Goal: Transaction & Acquisition: Purchase product/service

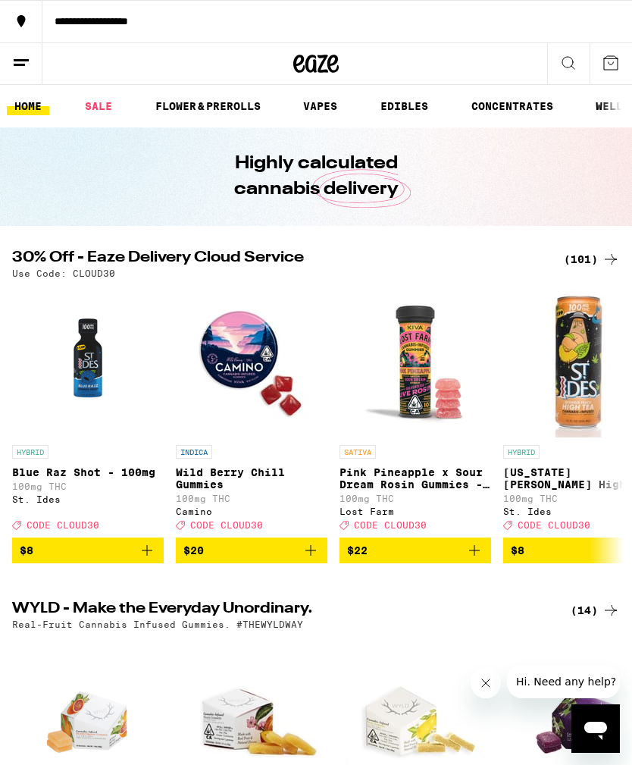
click at [582, 262] on div "(101)" at bounding box center [592, 259] width 56 height 18
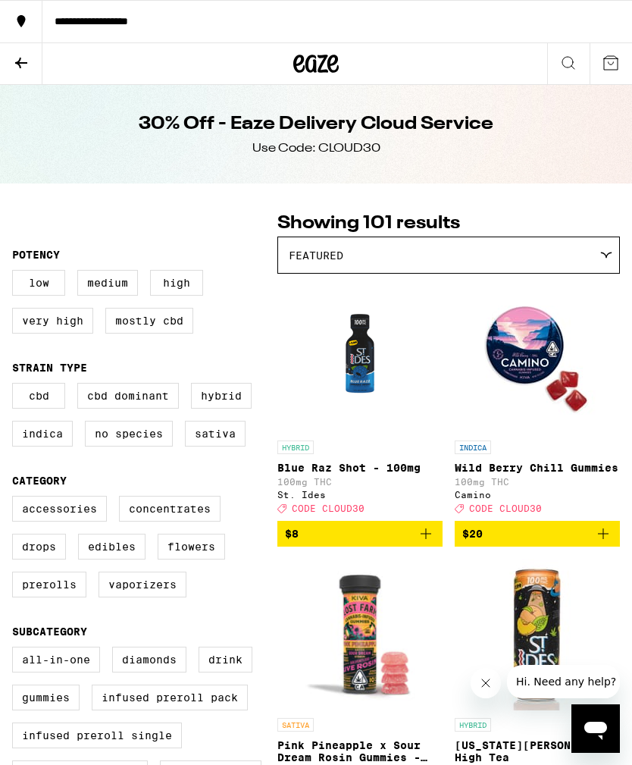
click at [181, 711] on label "Infused Preroll Pack" at bounding box center [170, 698] width 156 height 26
click at [16, 650] on input "Infused Preroll Pack" at bounding box center [15, 649] width 1 height 1
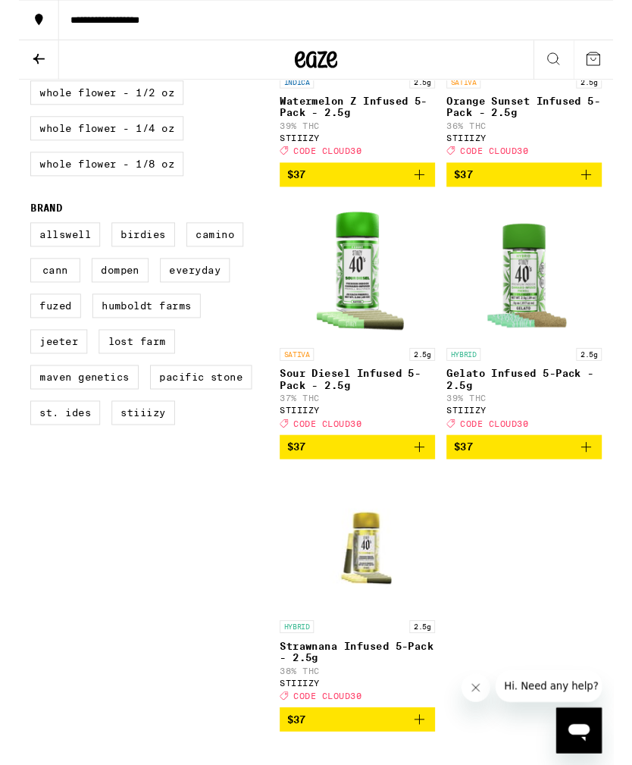
scroll to position [940, 0]
click at [606, 485] on icon "Add to bag" at bounding box center [604, 475] width 18 height 18
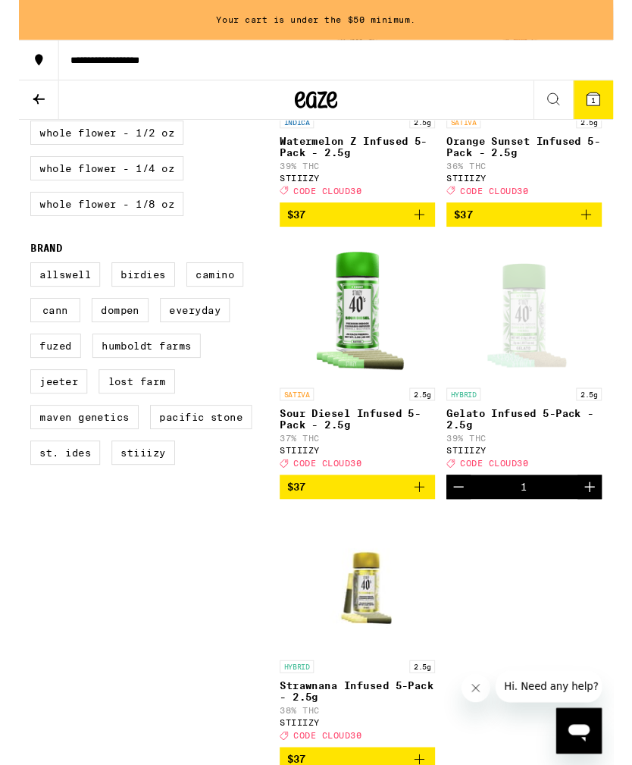
click at [613, 527] on icon "Increment" at bounding box center [607, 518] width 18 height 18
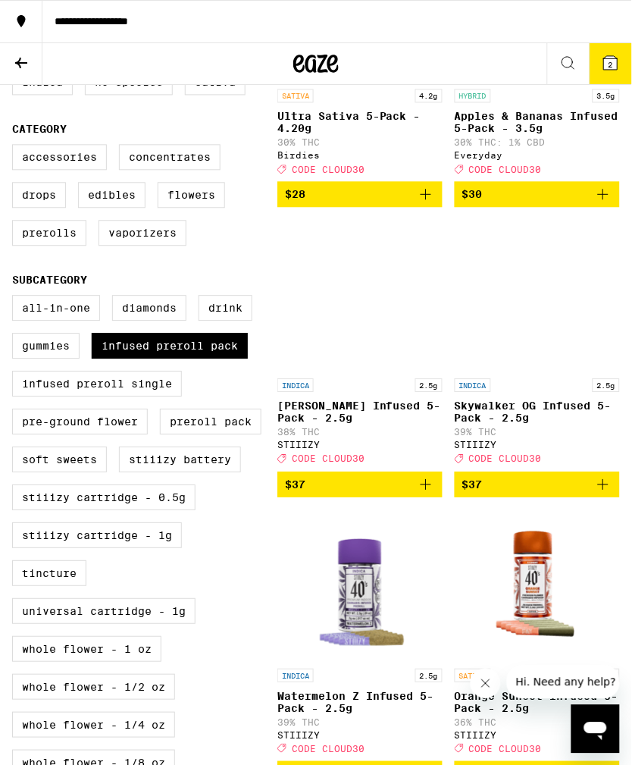
scroll to position [350, 0]
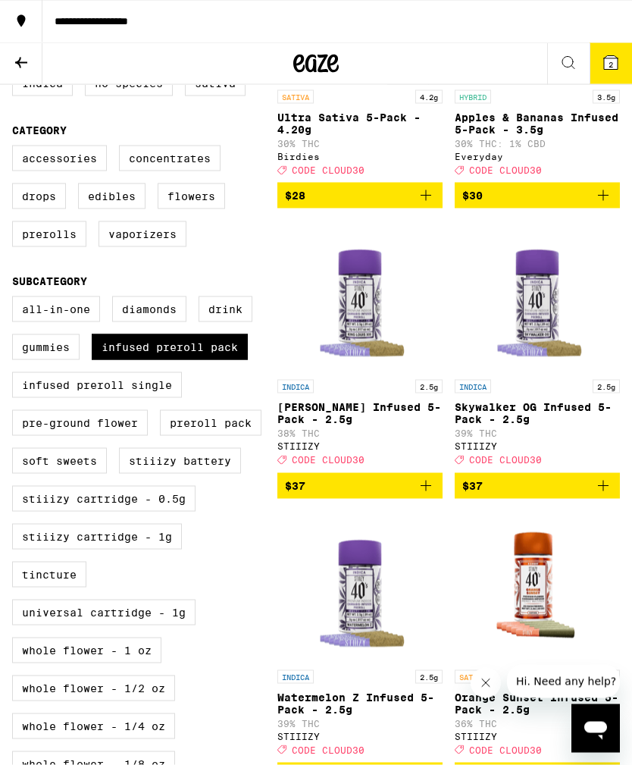
click at [552, 338] on img "Open page for Skywalker OG Infused 5-Pack - 2.5g from STIIIZY" at bounding box center [538, 297] width 152 height 152
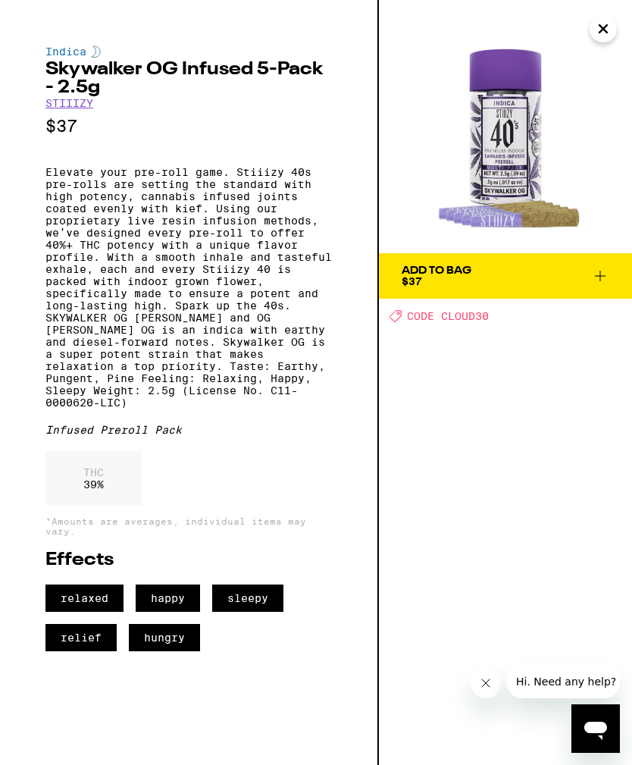
click at [596, 42] on img at bounding box center [505, 126] width 253 height 253
click at [601, 39] on icon "Close" at bounding box center [604, 28] width 18 height 23
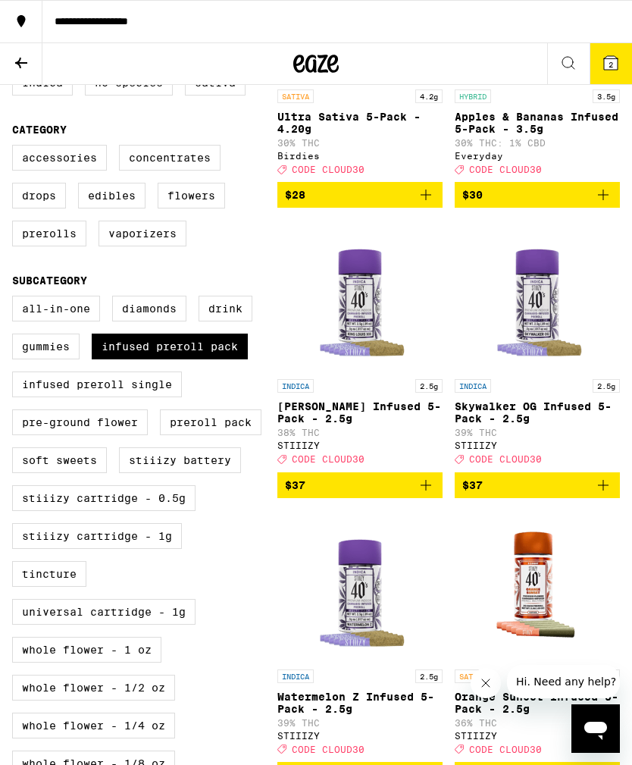
click at [375, 315] on img "Open page for King Louis XIII Infused 5-Pack - 2.5g from STIIIZY" at bounding box center [360, 296] width 152 height 152
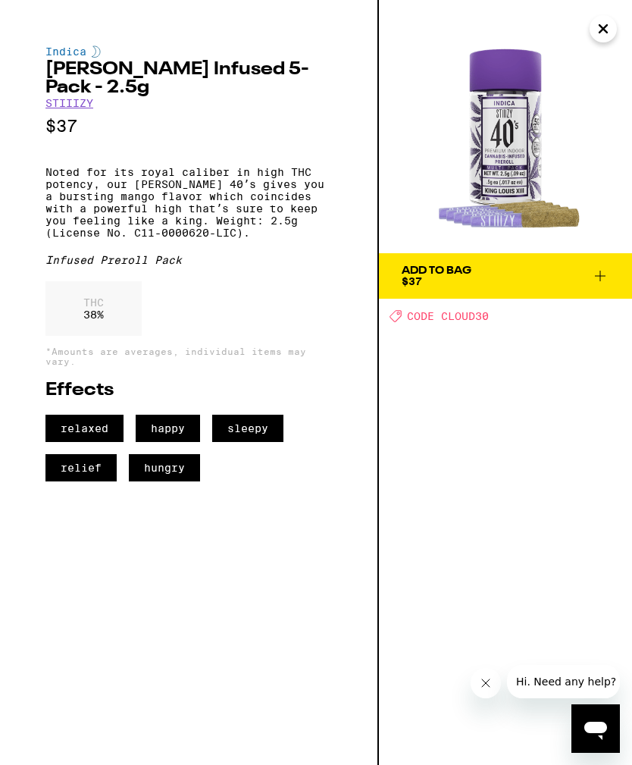
click at [601, 34] on icon "Close" at bounding box center [604, 28] width 18 height 23
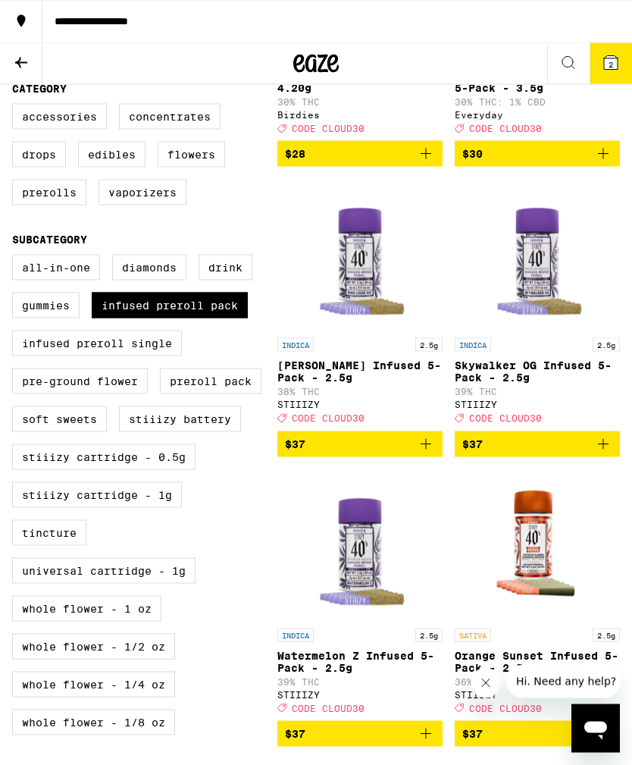
scroll to position [393, 0]
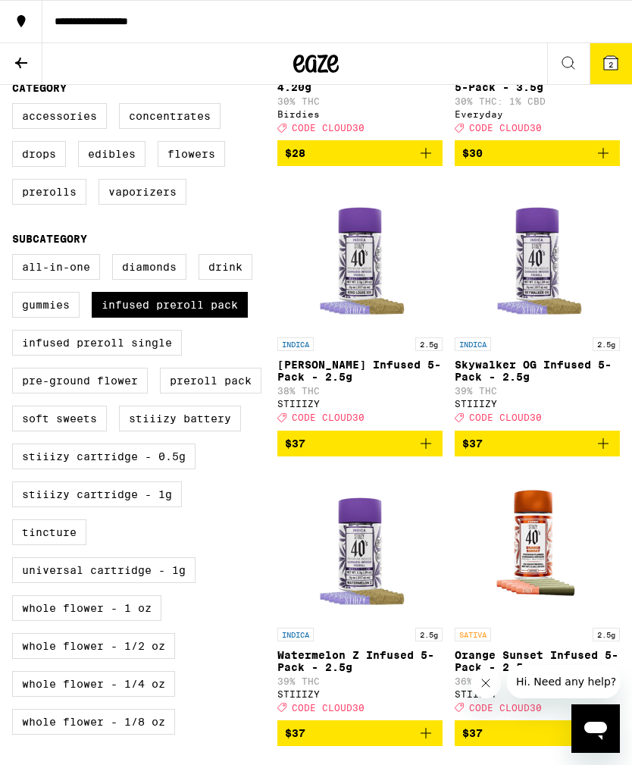
click at [231, 318] on label "Infused Preroll Pack" at bounding box center [170, 305] width 156 height 26
click at [16, 257] on input "Infused Preroll Pack" at bounding box center [15, 256] width 1 height 1
checkbox input "false"
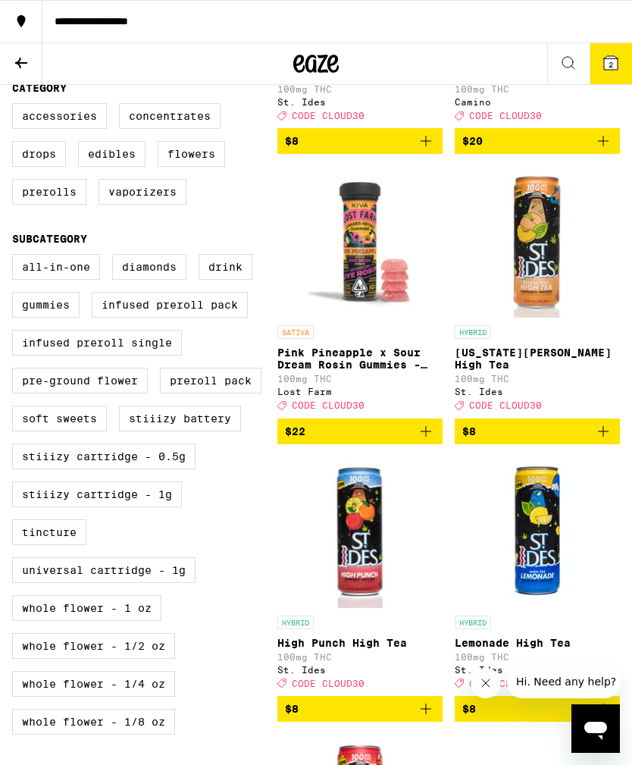
click at [179, 469] on label "STIIIZY Cartridge - 0.5g" at bounding box center [104, 457] width 184 height 26
click at [16, 257] on input "STIIIZY Cartridge - 0.5g" at bounding box center [15, 256] width 1 height 1
checkbox input "true"
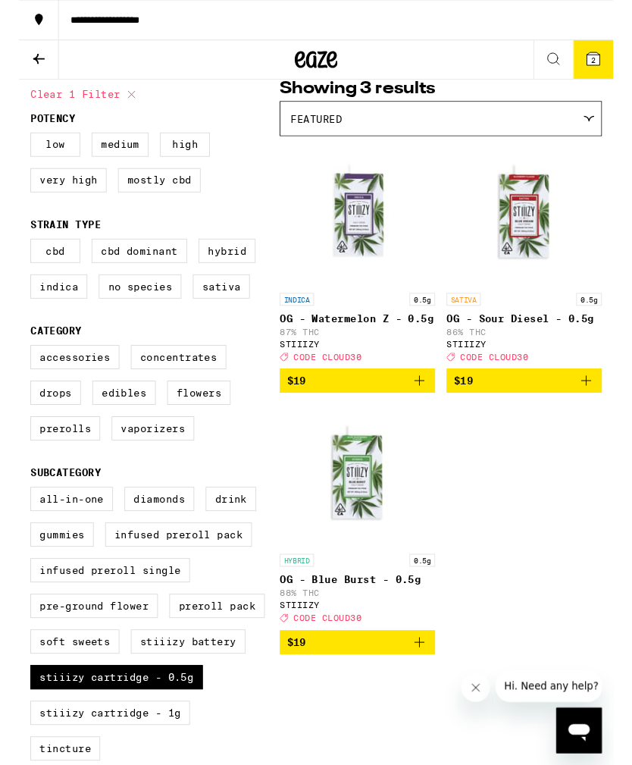
scroll to position [129, 0]
click at [611, 66] on span "2" at bounding box center [611, 64] width 5 height 9
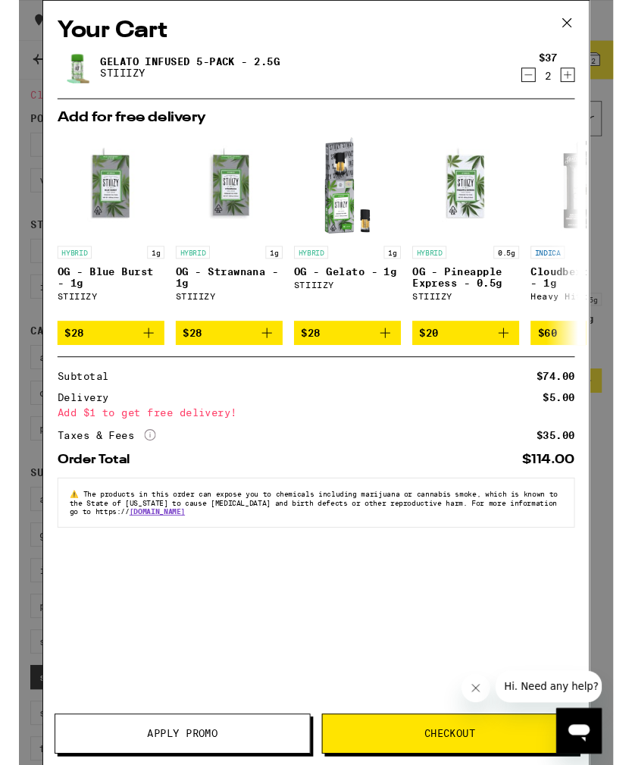
click at [252, 764] on span "Apply Promo" at bounding box center [174, 780] width 271 height 11
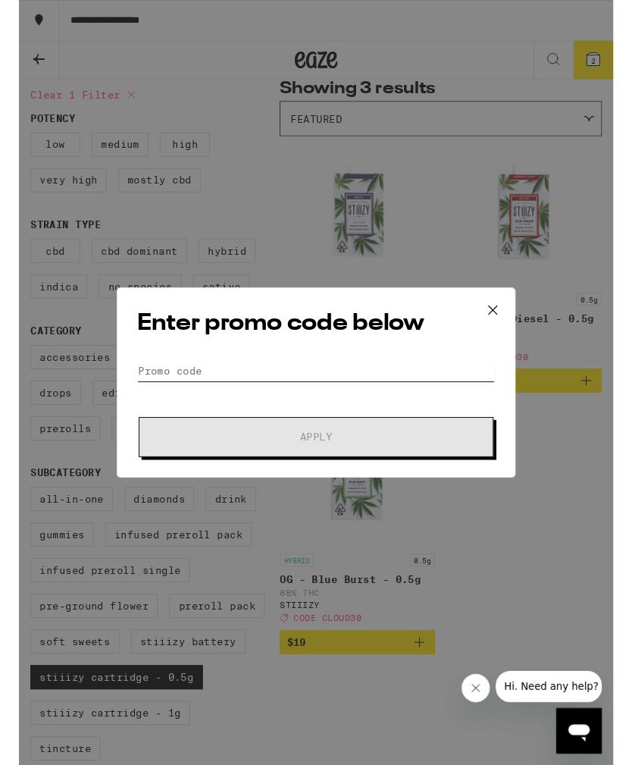
click at [335, 399] on input "Promo Code" at bounding box center [316, 394] width 381 height 23
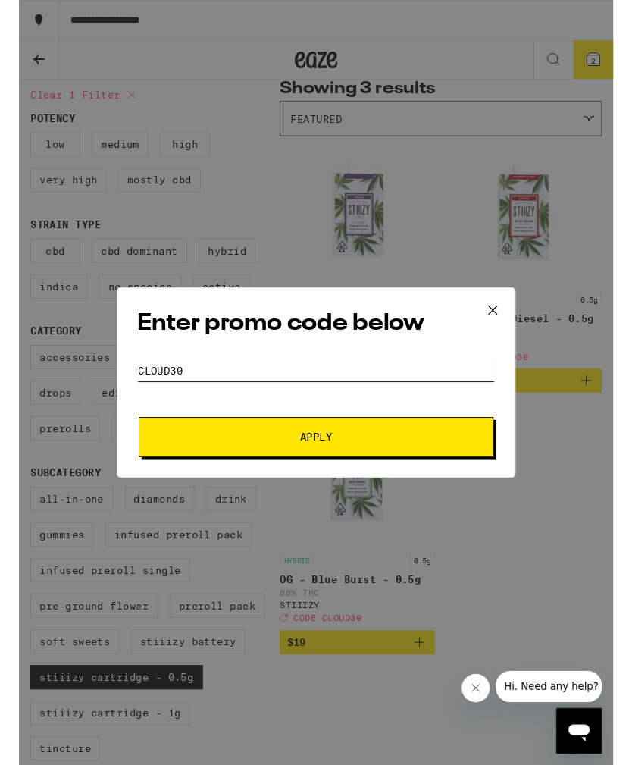
type input "CLOUD30"
click at [458, 460] on button "Apply" at bounding box center [316, 465] width 378 height 42
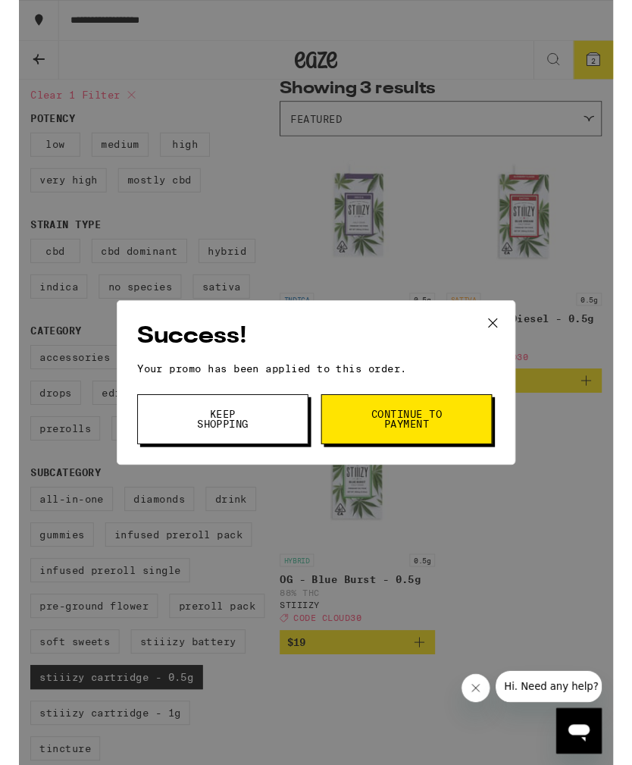
click at [474, 457] on button "Continue to payment" at bounding box center [413, 445] width 182 height 53
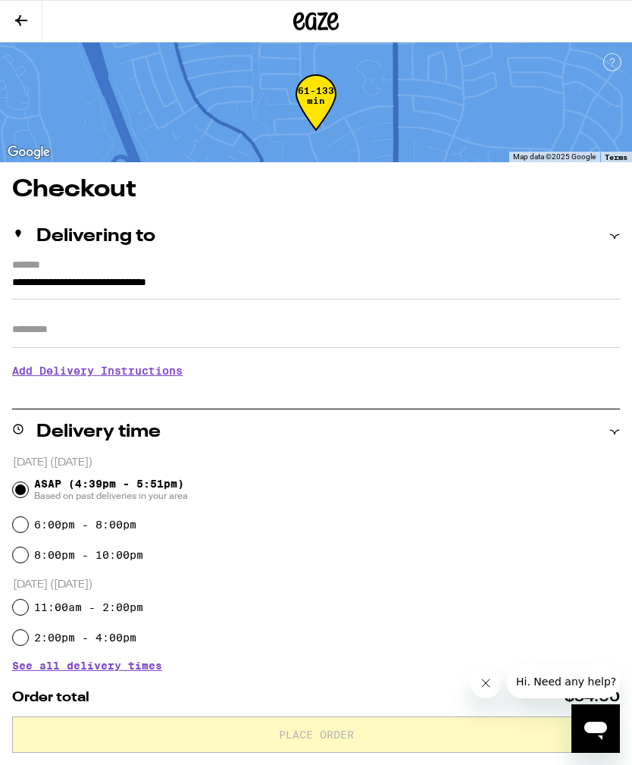
click at [485, 682] on icon "Close message from company" at bounding box center [485, 683] width 12 height 12
click at [27, 20] on icon at bounding box center [21, 20] width 12 height 11
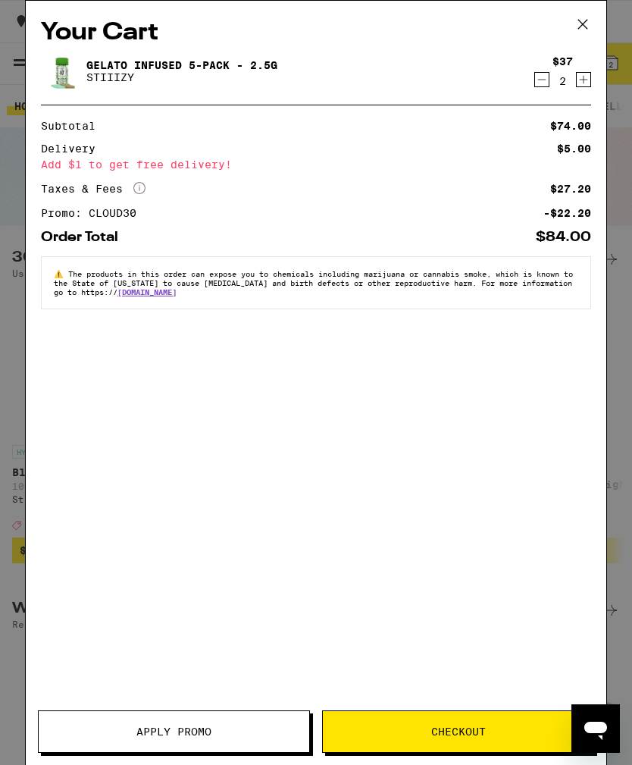
click at [588, 14] on icon at bounding box center [583, 24] width 23 height 23
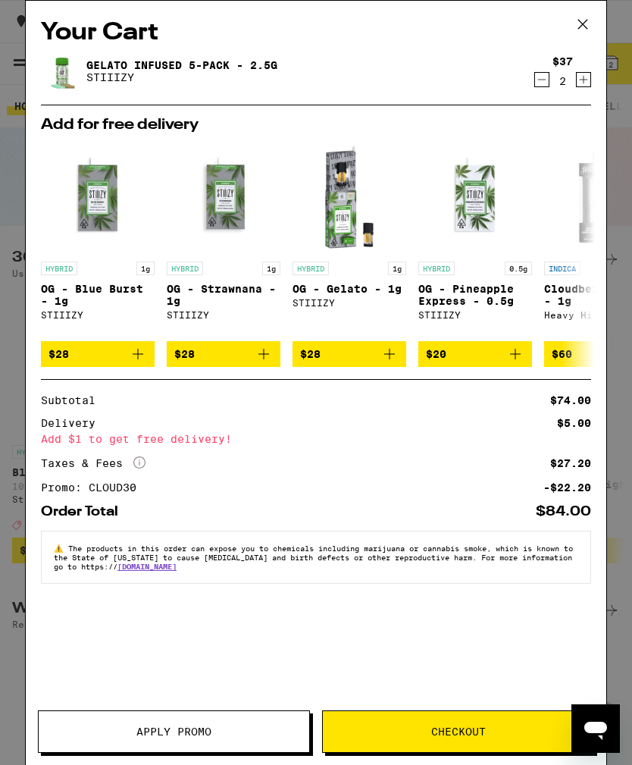
click at [578, 35] on icon at bounding box center [583, 24] width 23 height 23
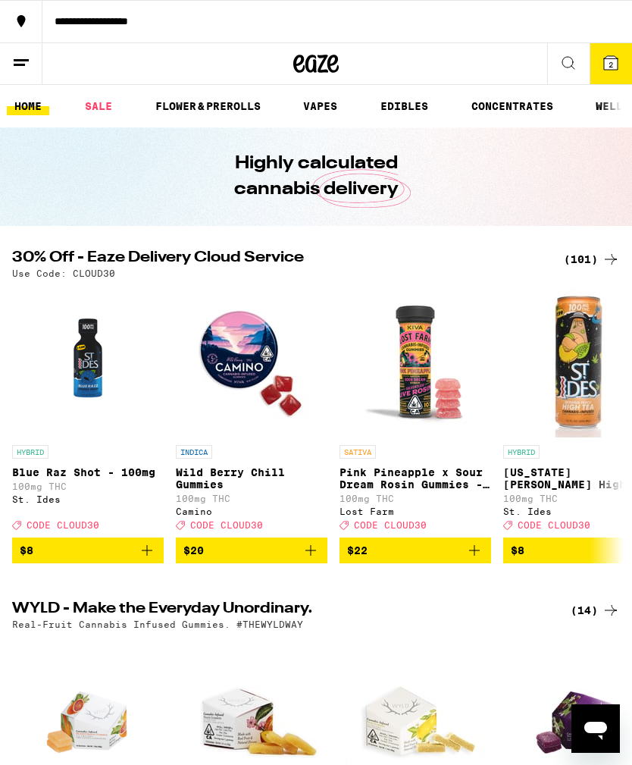
click at [591, 256] on div "(101)" at bounding box center [592, 259] width 56 height 18
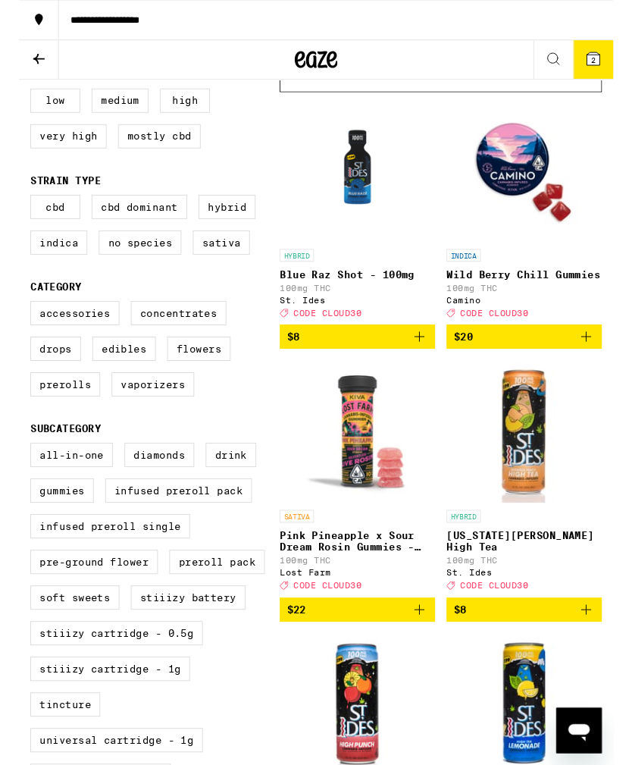
scroll to position [176, 0]
click at [155, 573] on label "Infused Preroll Single" at bounding box center [97, 560] width 170 height 26
click at [16, 474] on input "Infused Preroll Single" at bounding box center [15, 473] width 1 height 1
checkbox input "true"
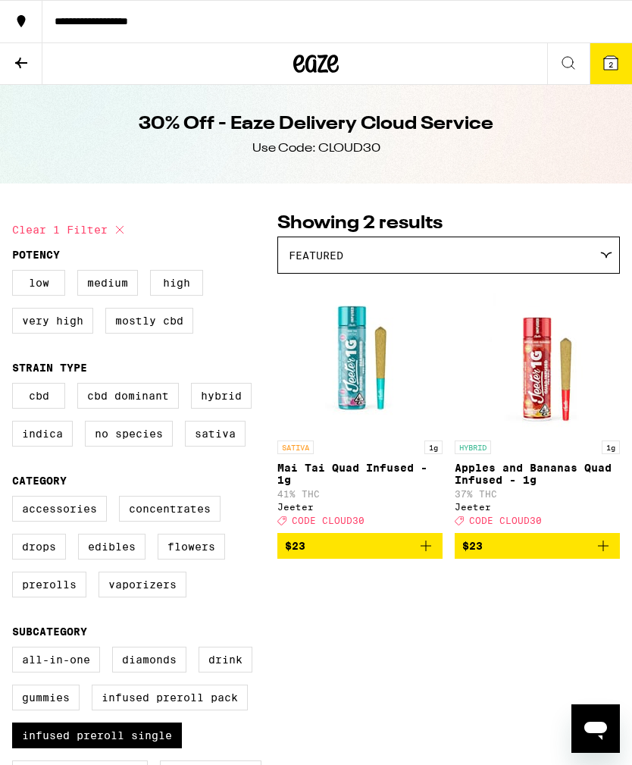
click at [370, 370] on img "Open page for Mai Tai Quad Infused - 1g from Jeeter" at bounding box center [360, 357] width 152 height 152
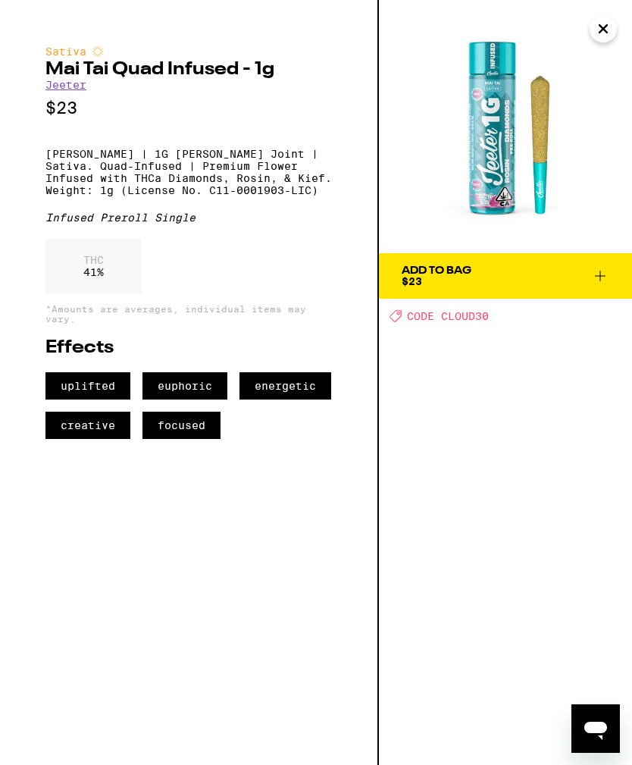
click at [605, 26] on icon "Close" at bounding box center [604, 28] width 18 height 23
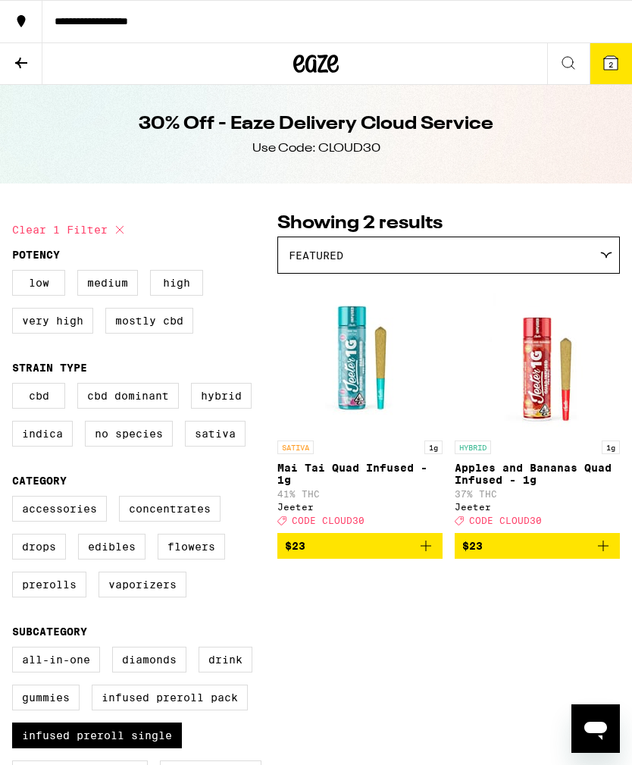
click at [23, 52] on button at bounding box center [21, 64] width 42 height 42
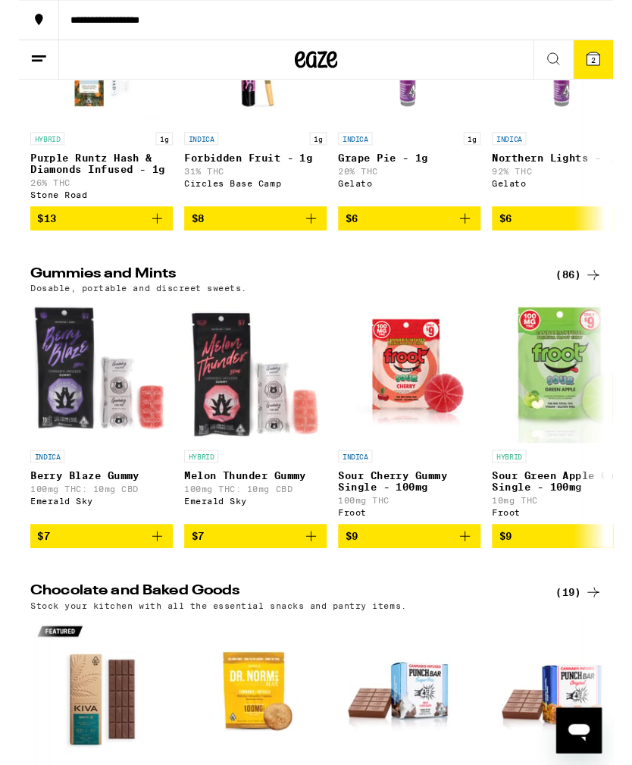
scroll to position [4606, 0]
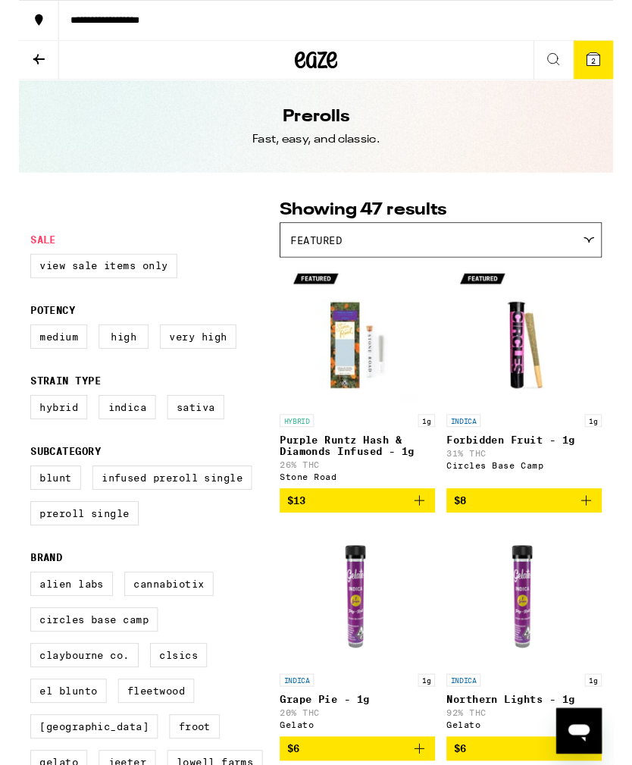
click at [209, 521] on label "Infused Preroll Single" at bounding box center [163, 508] width 170 height 26
click at [16, 498] on input "Infused Preroll Single" at bounding box center [15, 497] width 1 height 1
checkbox input "true"
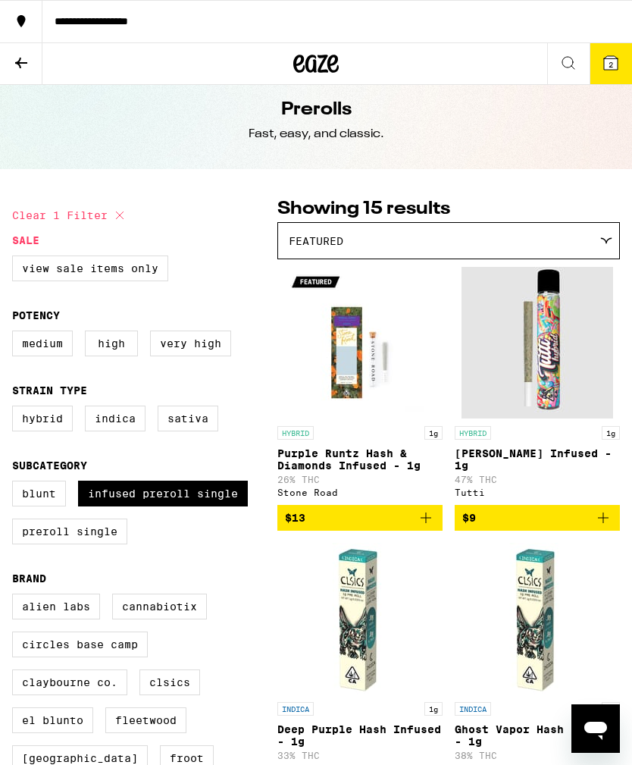
scroll to position [14, 0]
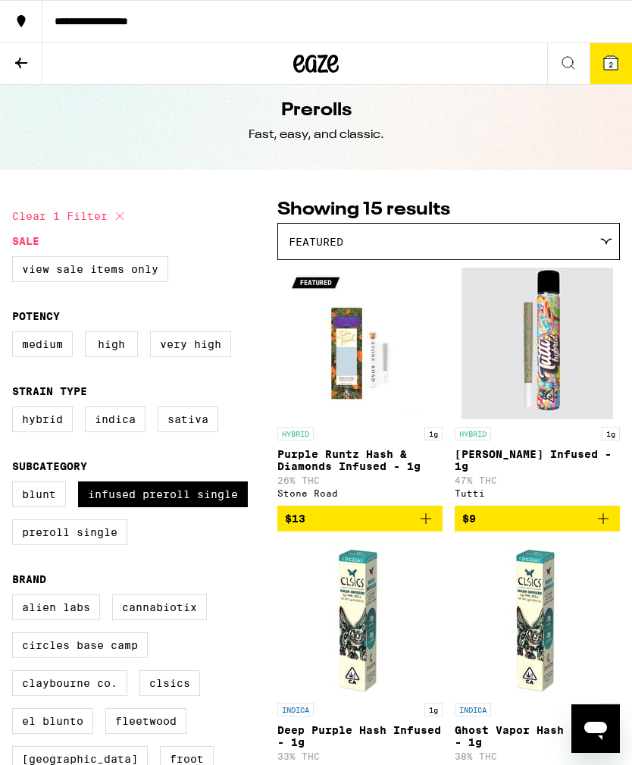
click at [605, 528] on icon "Add to bag" at bounding box center [604, 519] width 18 height 18
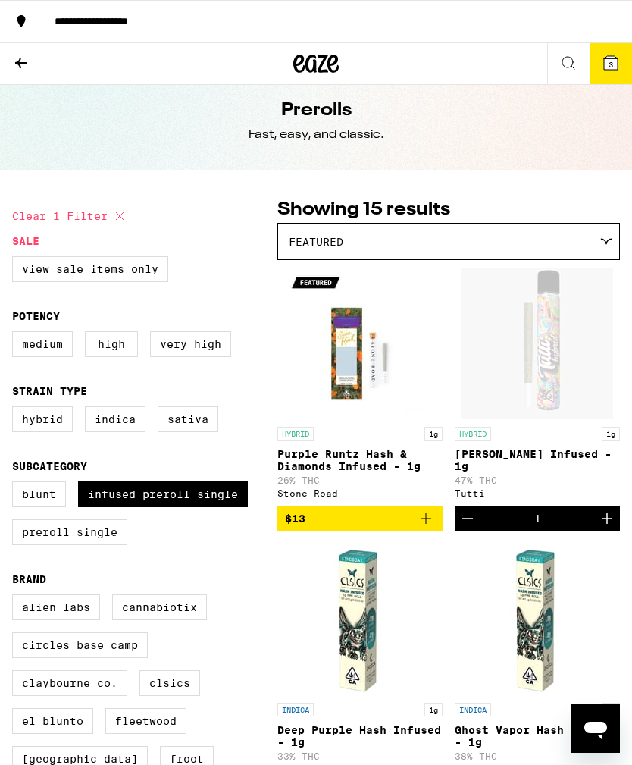
click at [607, 55] on icon at bounding box center [611, 63] width 18 height 18
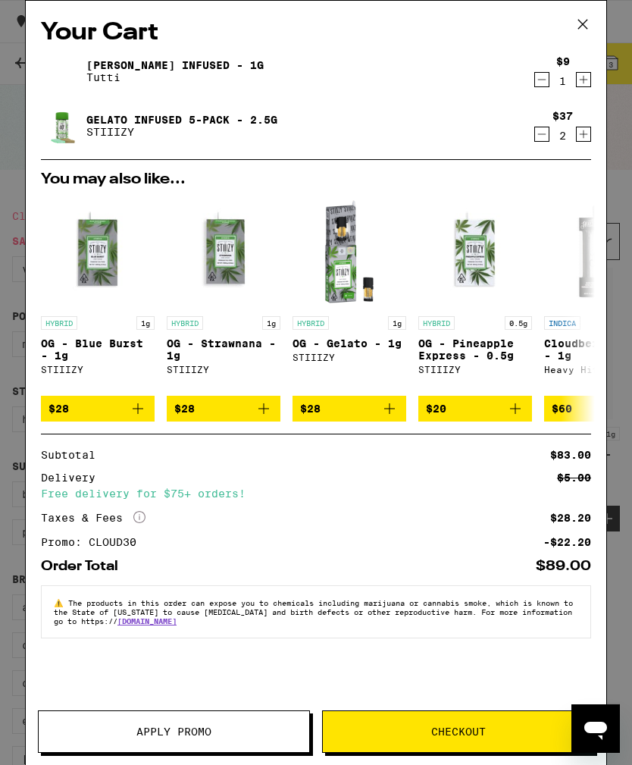
click at [586, 19] on icon at bounding box center [583, 24] width 23 height 23
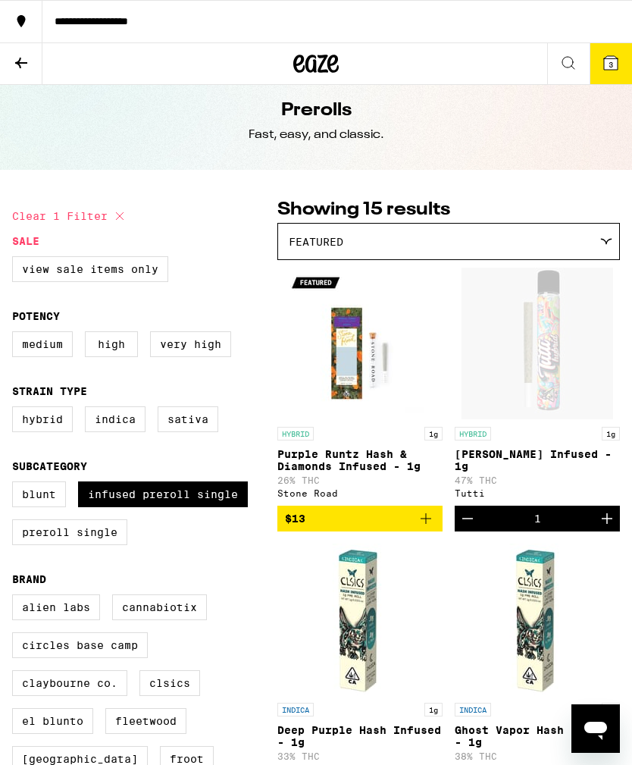
click at [22, 61] on icon at bounding box center [21, 63] width 18 height 18
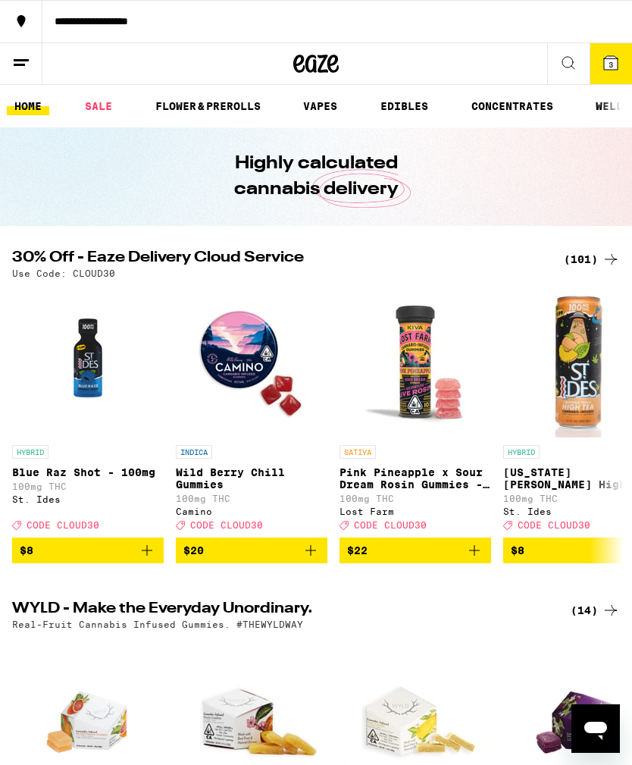
click at [110, 114] on link "SALE" at bounding box center [98, 106] width 42 height 18
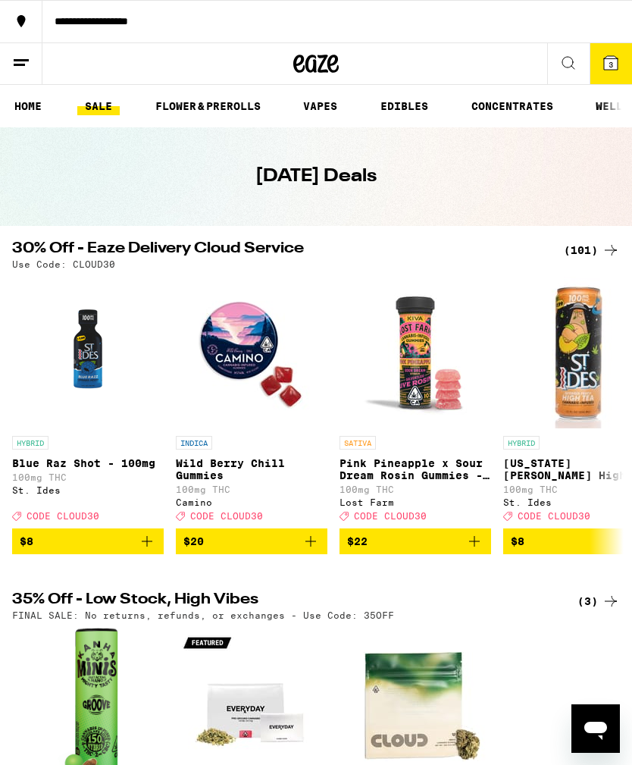
click at [598, 243] on div "(101)" at bounding box center [592, 250] width 56 height 18
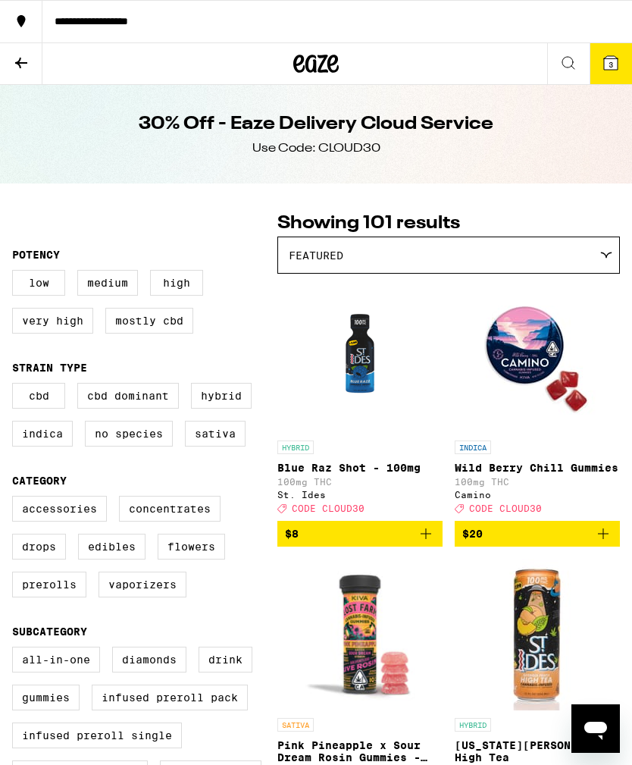
click at [188, 711] on label "Infused Preroll Pack" at bounding box center [170, 698] width 156 height 26
click at [16, 650] on input "Infused Preroll Pack" at bounding box center [15, 649] width 1 height 1
checkbox input "true"
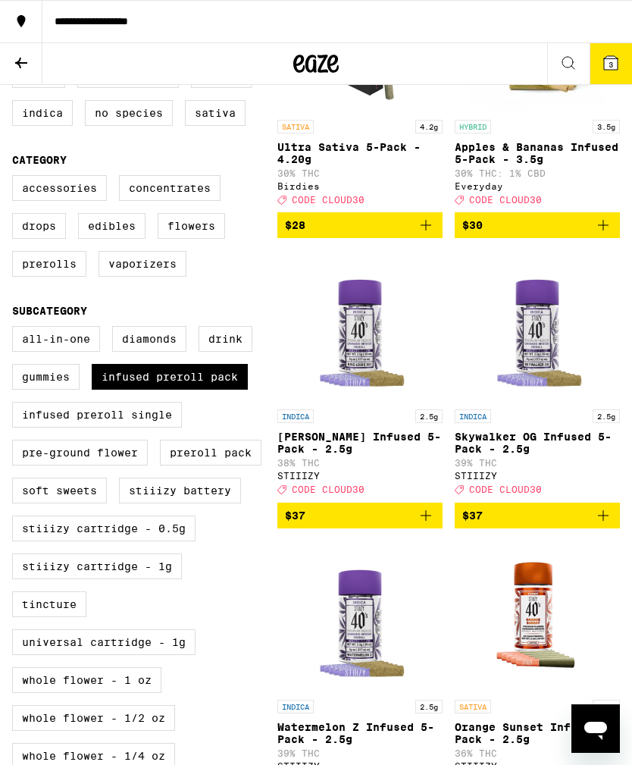
scroll to position [290, 0]
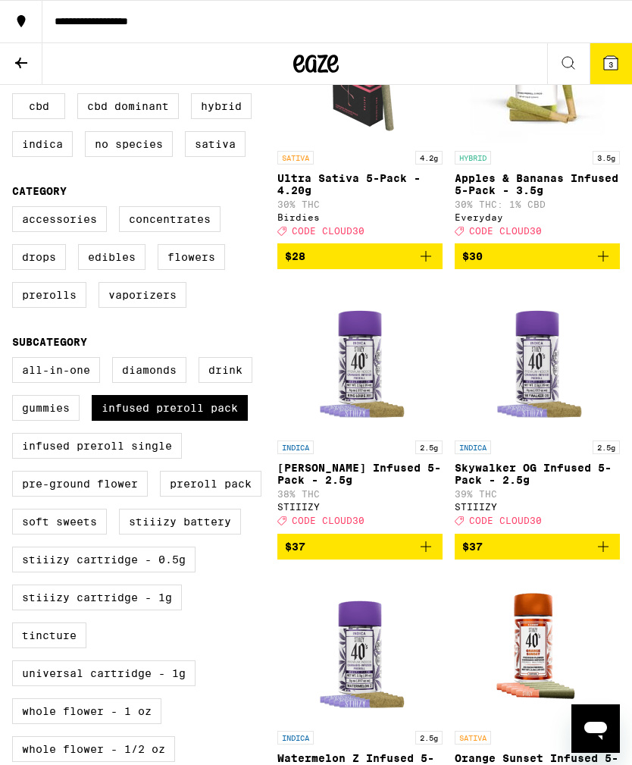
click at [163, 459] on label "Infused Preroll Single" at bounding box center [97, 446] width 170 height 26
click at [16, 360] on input "Infused Preroll Single" at bounding box center [15, 359] width 1 height 1
checkbox input "true"
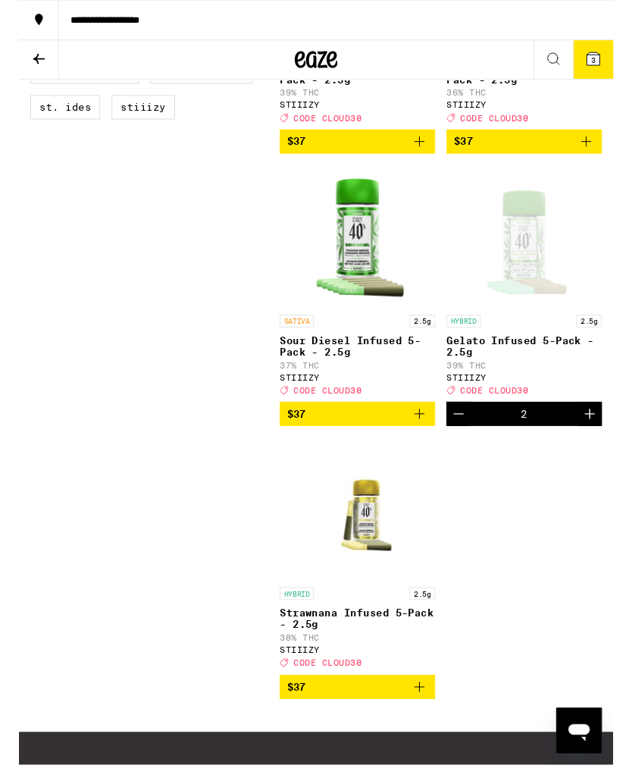
scroll to position [1266, 0]
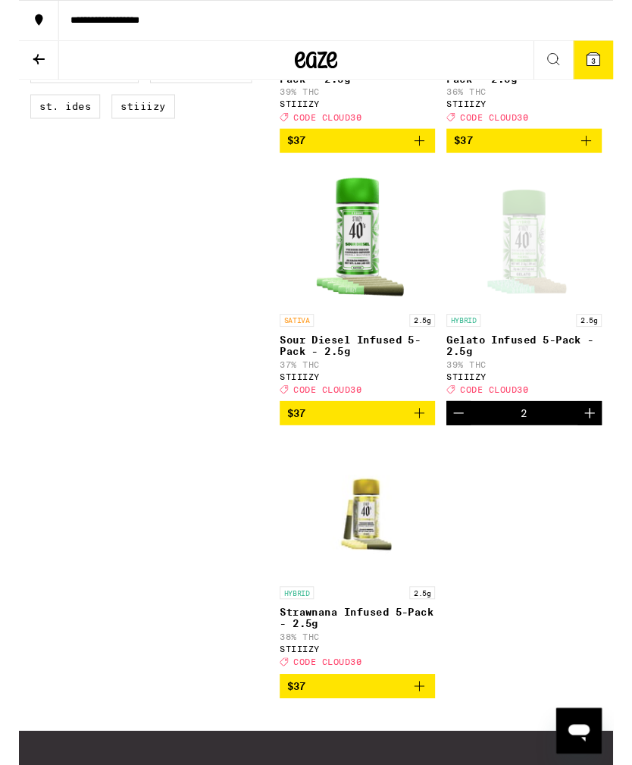
click at [19, 61] on icon at bounding box center [21, 63] width 12 height 11
